Goal: Find contact information: Find contact information

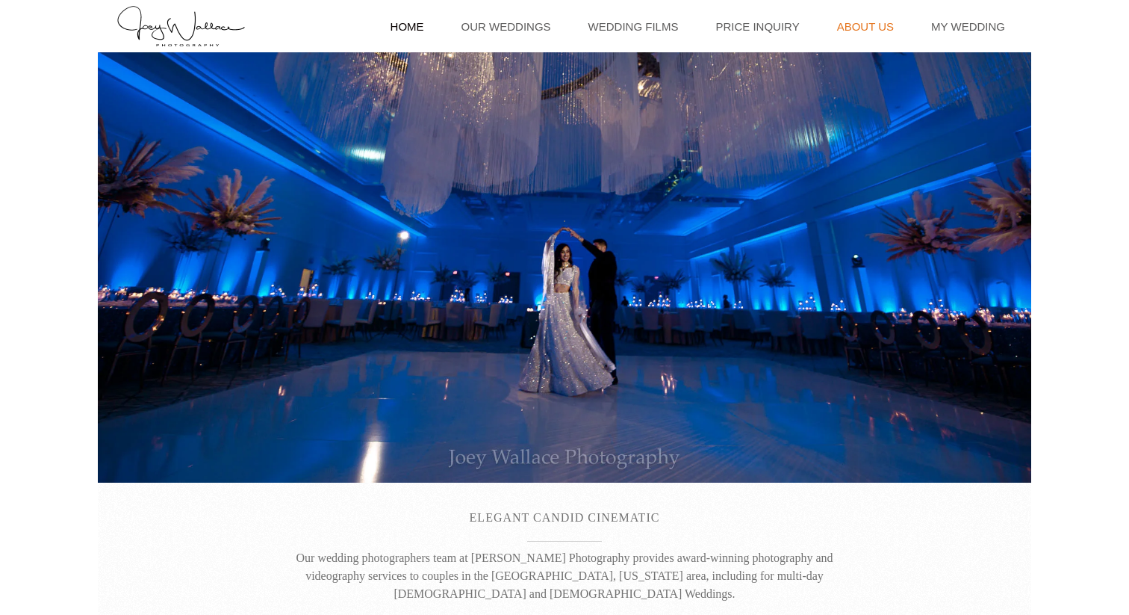
click at [862, 17] on link "About Us" at bounding box center [866, 26] width 72 height 52
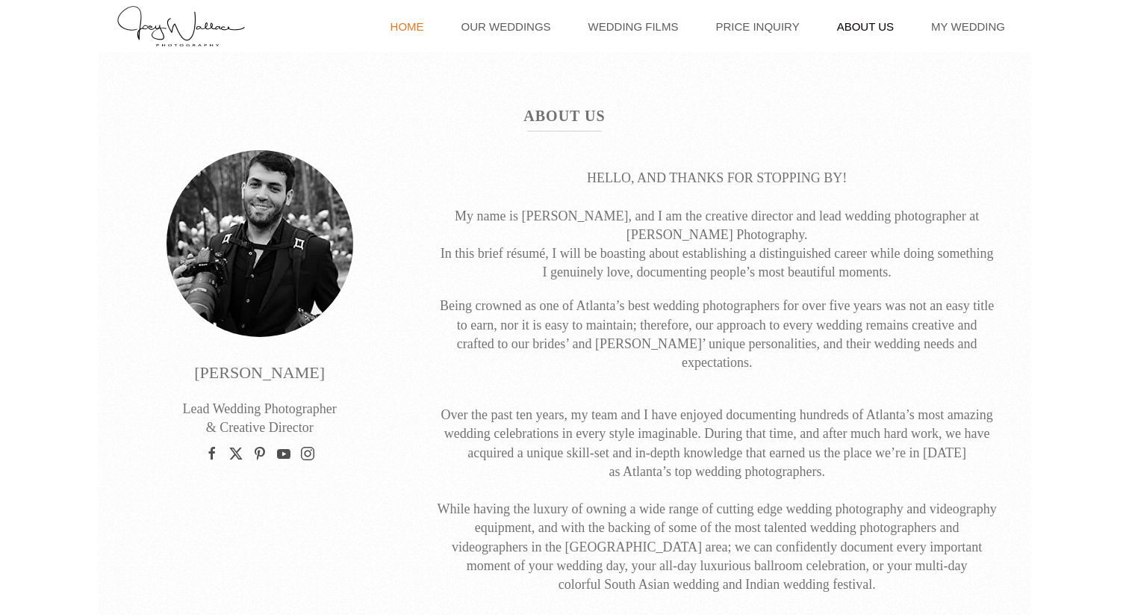
click at [432, 11] on link "Home" at bounding box center [407, 26] width 49 height 52
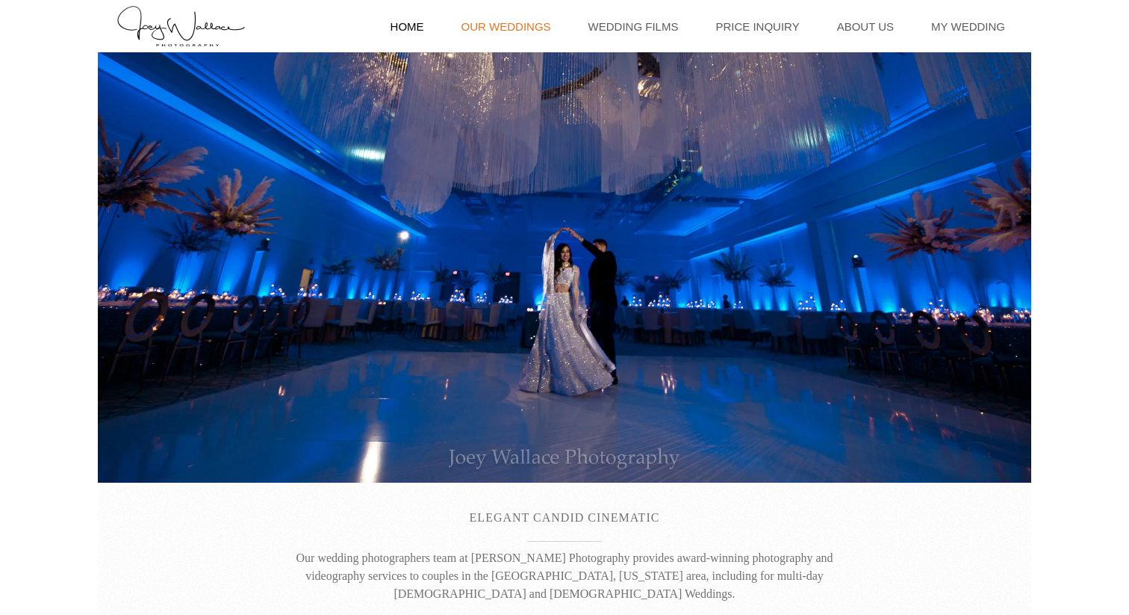
click at [524, 23] on link "Our Weddings" at bounding box center [506, 26] width 105 height 52
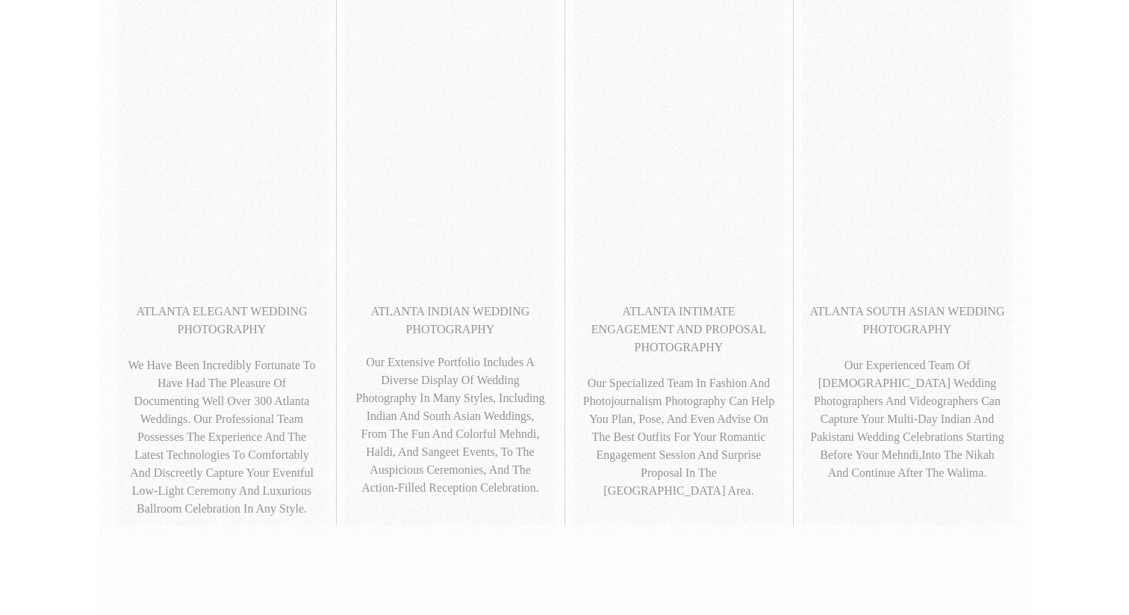
scroll to position [1205, 0]
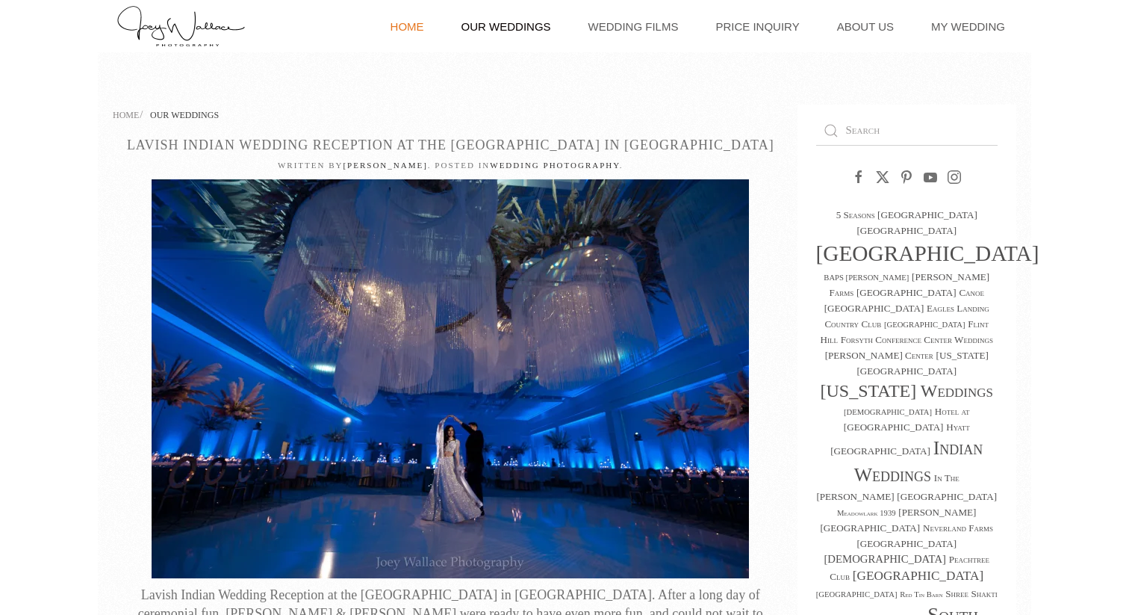
click at [432, 25] on link "Home" at bounding box center [407, 26] width 49 height 52
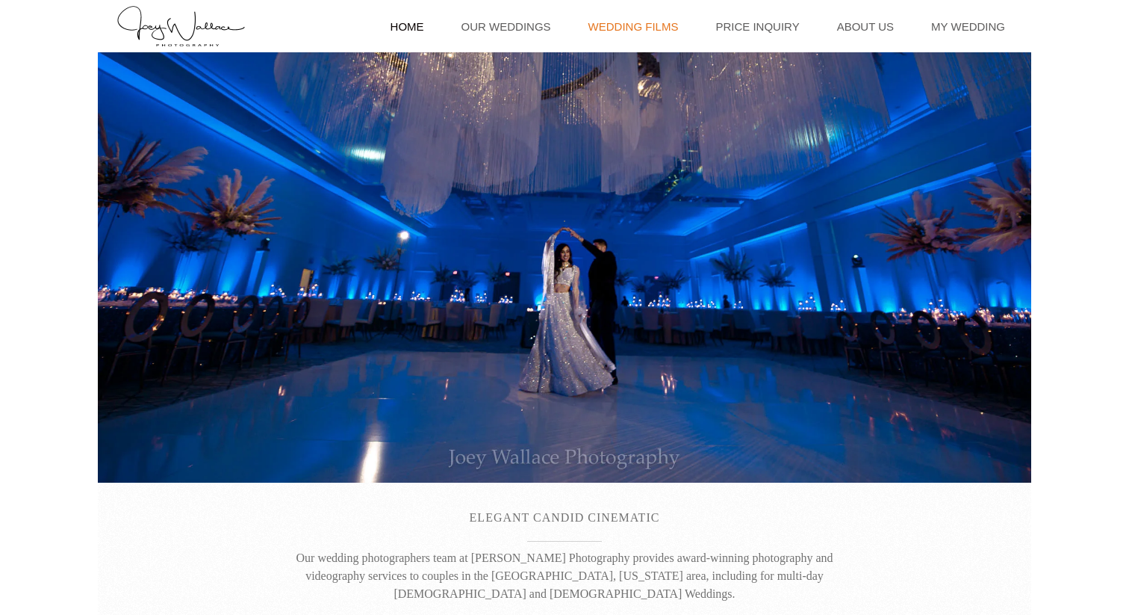
click at [649, 19] on link "Wedding Films" at bounding box center [633, 26] width 105 height 52
click at [753, 25] on link "Price Inquiry" at bounding box center [757, 26] width 99 height 52
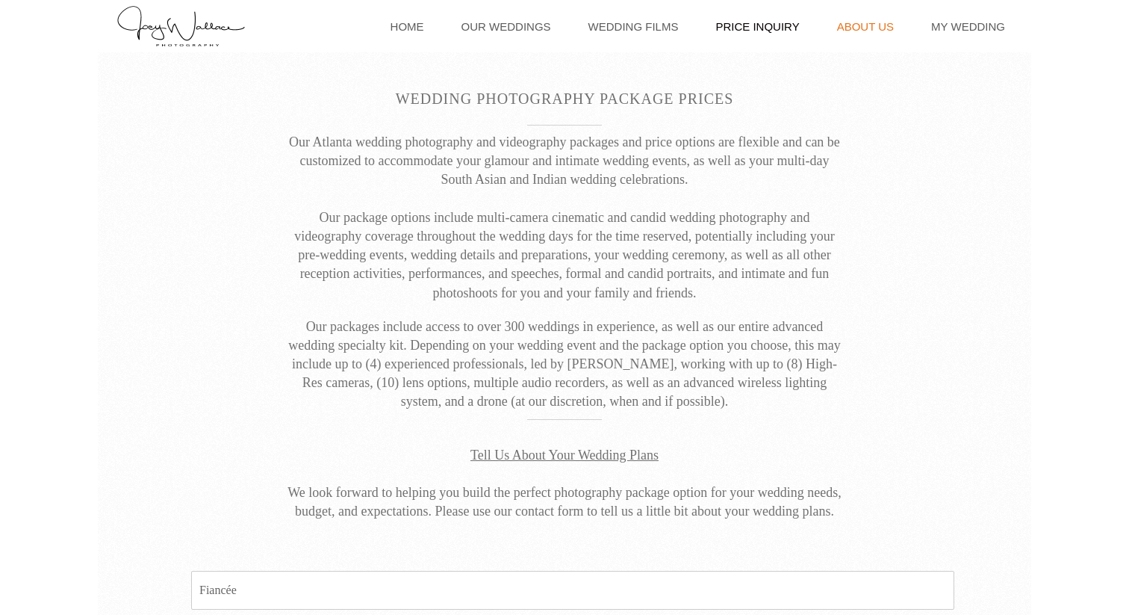
click at [870, 28] on link "About Us" at bounding box center [866, 26] width 72 height 52
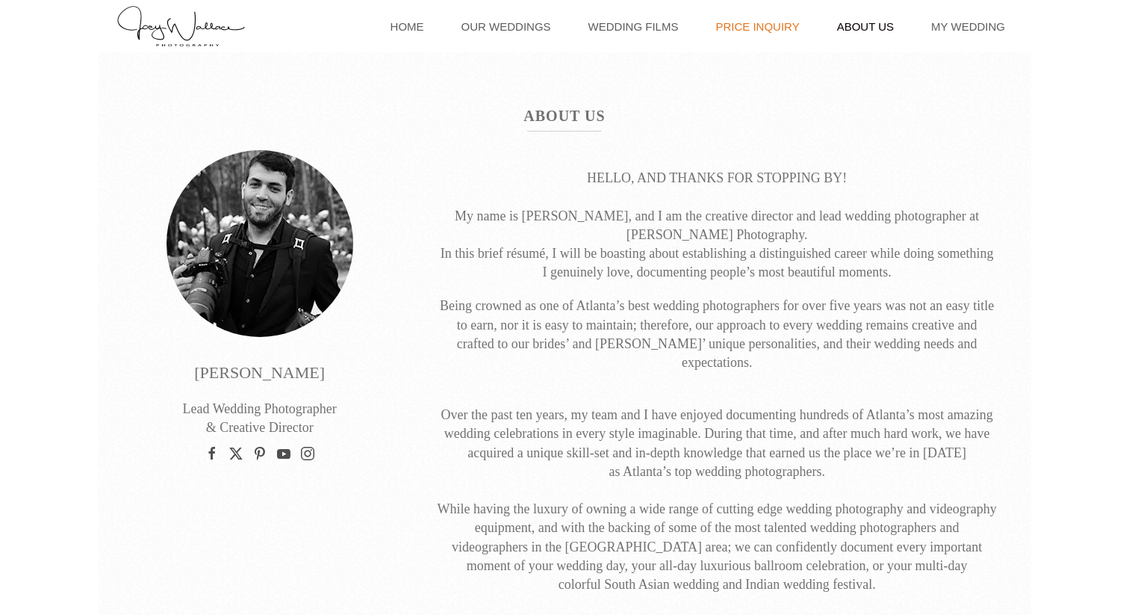
click at [748, 22] on link "Price Inquiry" at bounding box center [757, 26] width 99 height 52
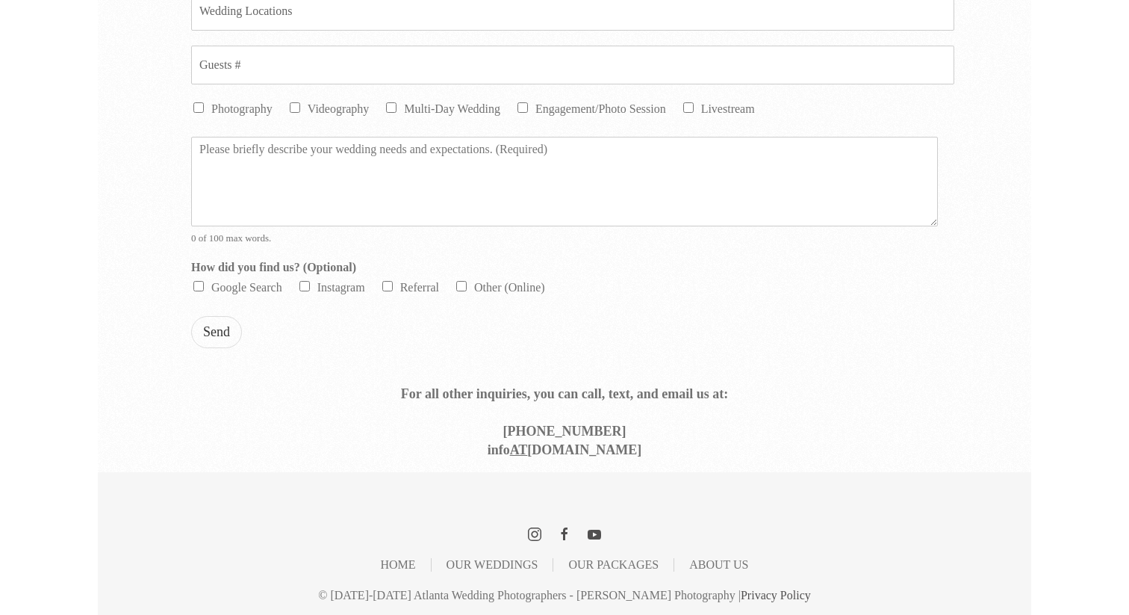
scroll to position [906, 0]
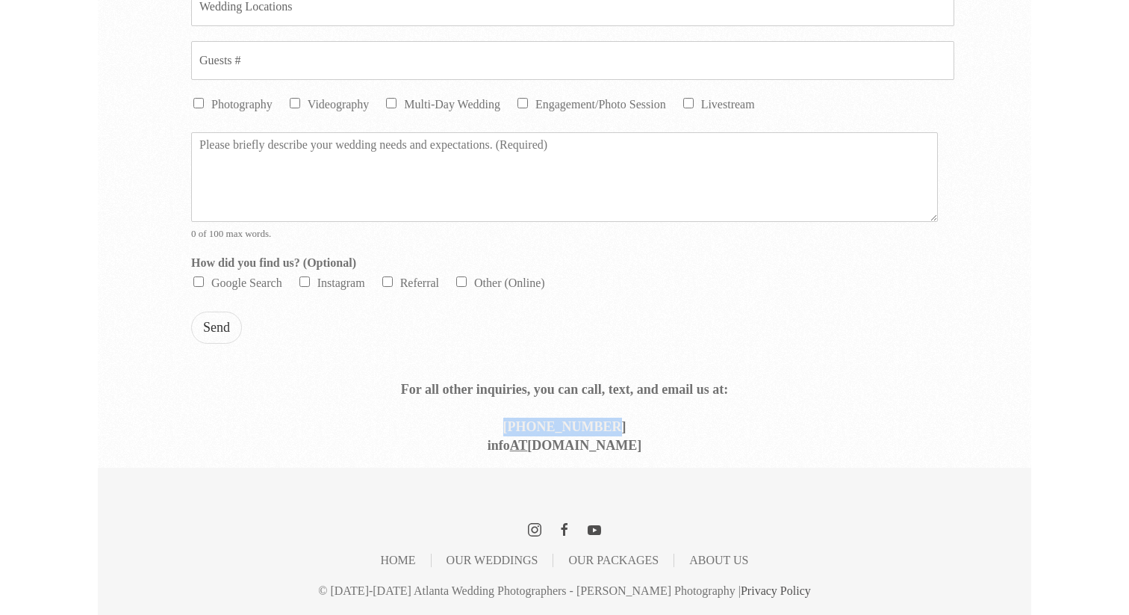
drag, startPoint x: 518, startPoint y: 425, endPoint x: 618, endPoint y: 426, distance: 100.1
click at [618, 426] on p "For all other inquiries, you can call, text, and email us at: [PHONE_NUMBER] in…" at bounding box center [565, 409] width 560 height 94
copy strong "[PHONE_NUMBER]"
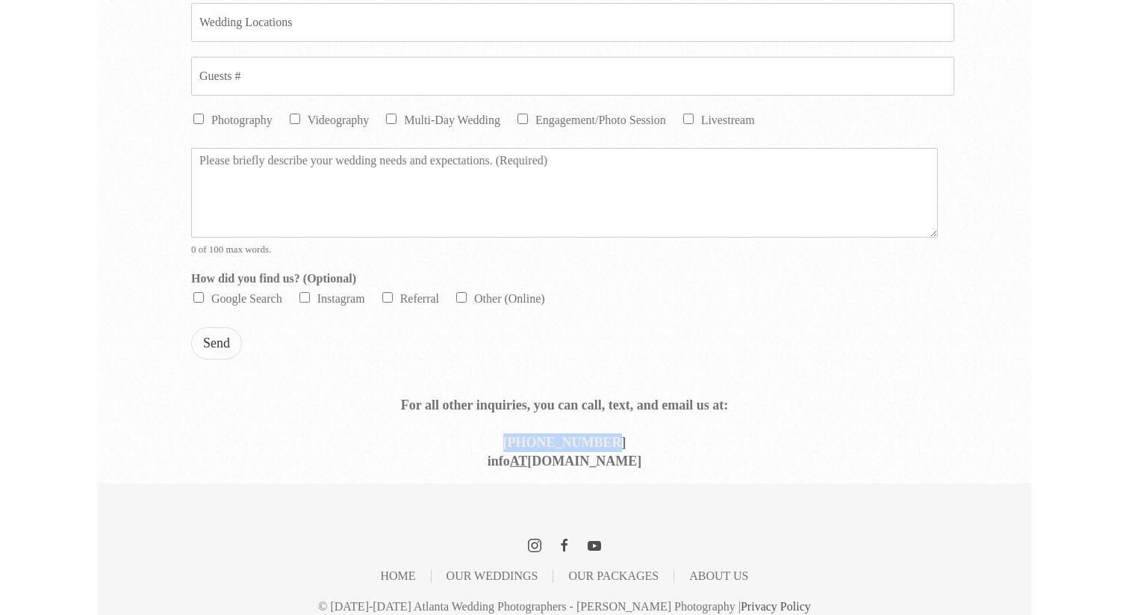
scroll to position [890, 0]
copy strong "[PHONE_NUMBER]"
